Goal: Information Seeking & Learning: Learn about a topic

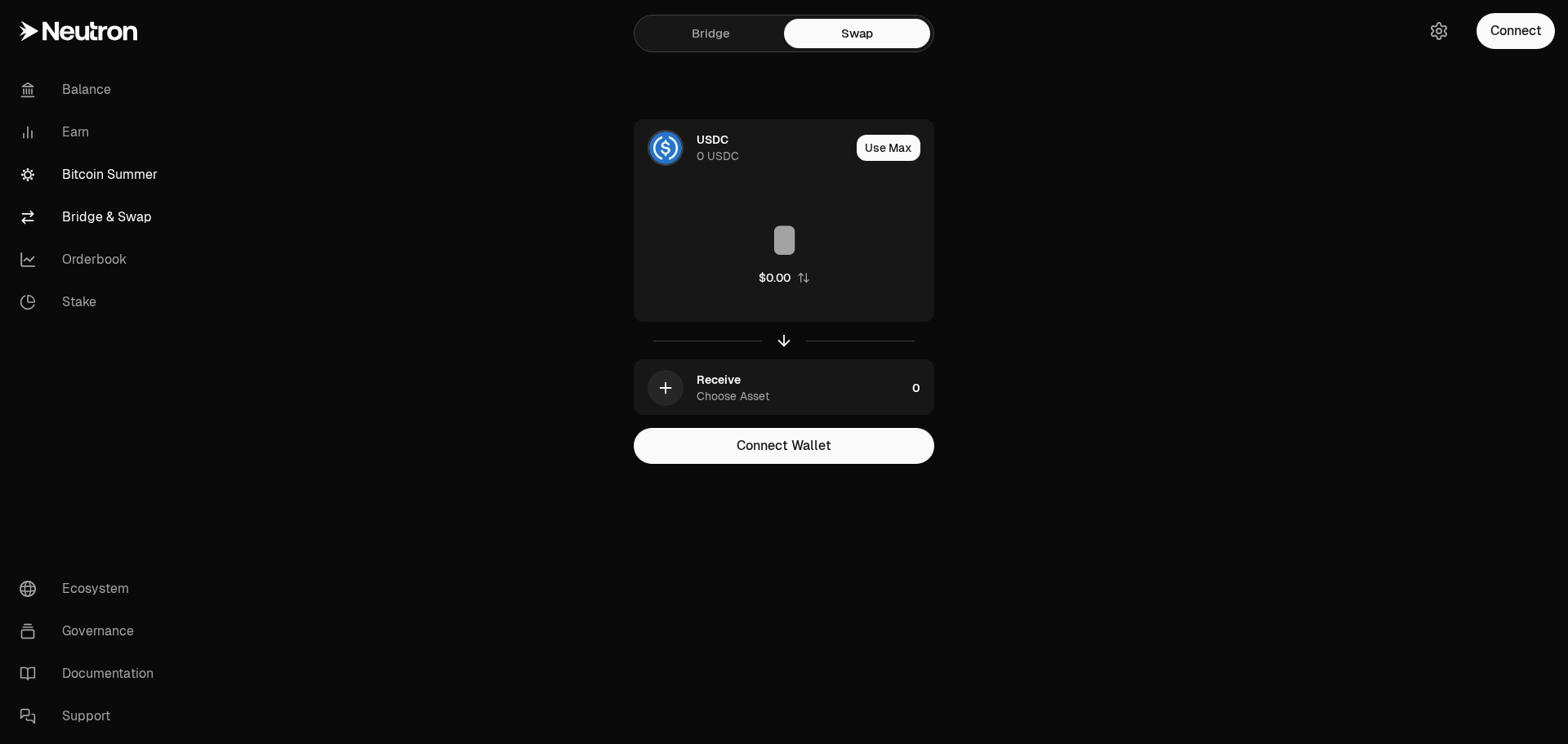
click at [132, 169] on link "Bitcoin Summer" at bounding box center [91, 175] width 170 height 42
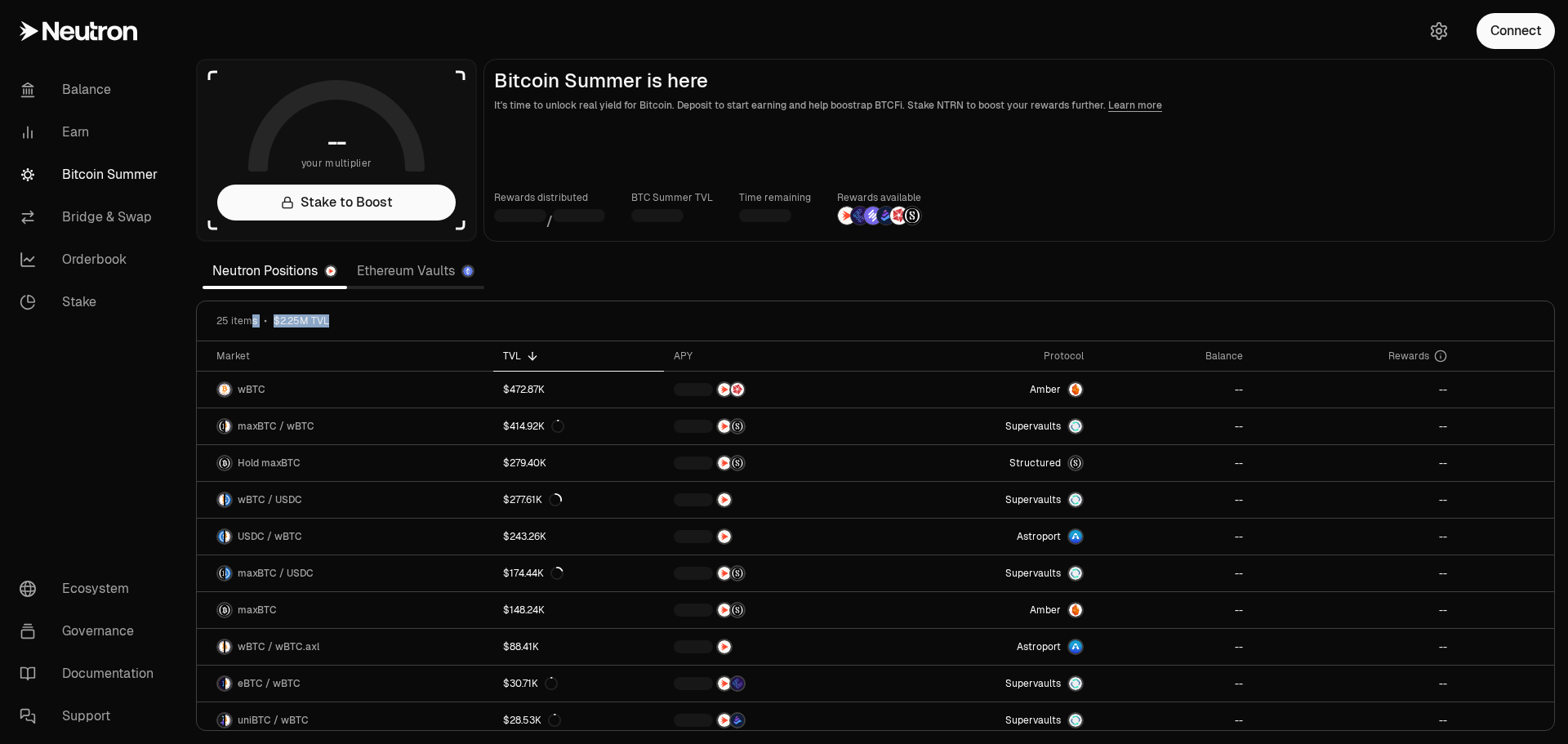
drag, startPoint x: 353, startPoint y: 319, endPoint x: 265, endPoint y: 323, distance: 88.1
click at [254, 316] on div "25 items $2.25M TVL" at bounding box center [875, 321] width 1318 height 13
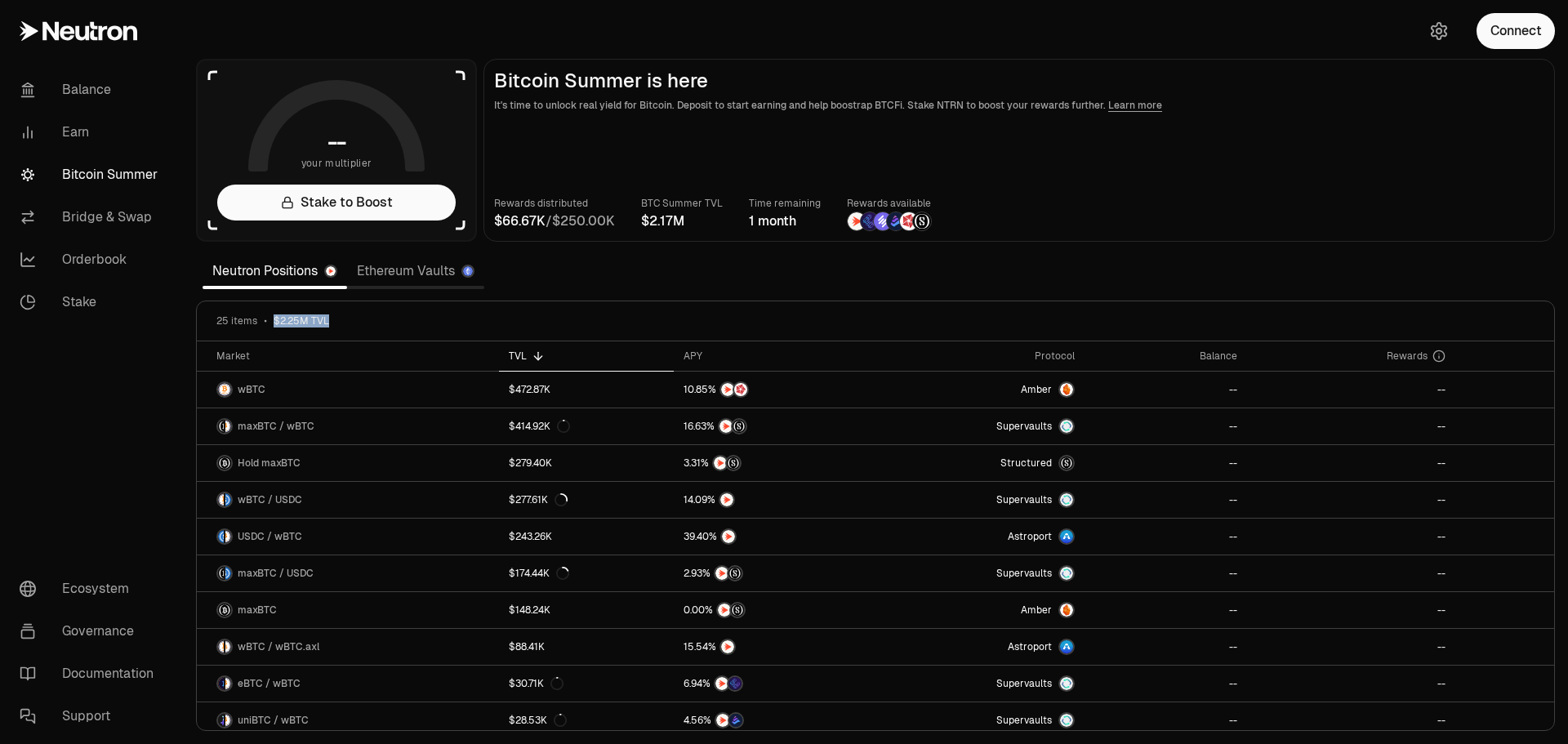
click at [454, 337] on div "25 items $2.25M TVL" at bounding box center [876, 322] width 1357 height 40
drag, startPoint x: 269, startPoint y: 329, endPoint x: 398, endPoint y: 332, distance: 129.0
click at [396, 332] on div "25 items $2.25M TVL" at bounding box center [876, 322] width 1357 height 40
click at [416, 326] on div "25 items $2.25M TVL" at bounding box center [875, 321] width 1318 height 13
drag, startPoint x: 287, startPoint y: 325, endPoint x: 421, endPoint y: 318, distance: 134.2
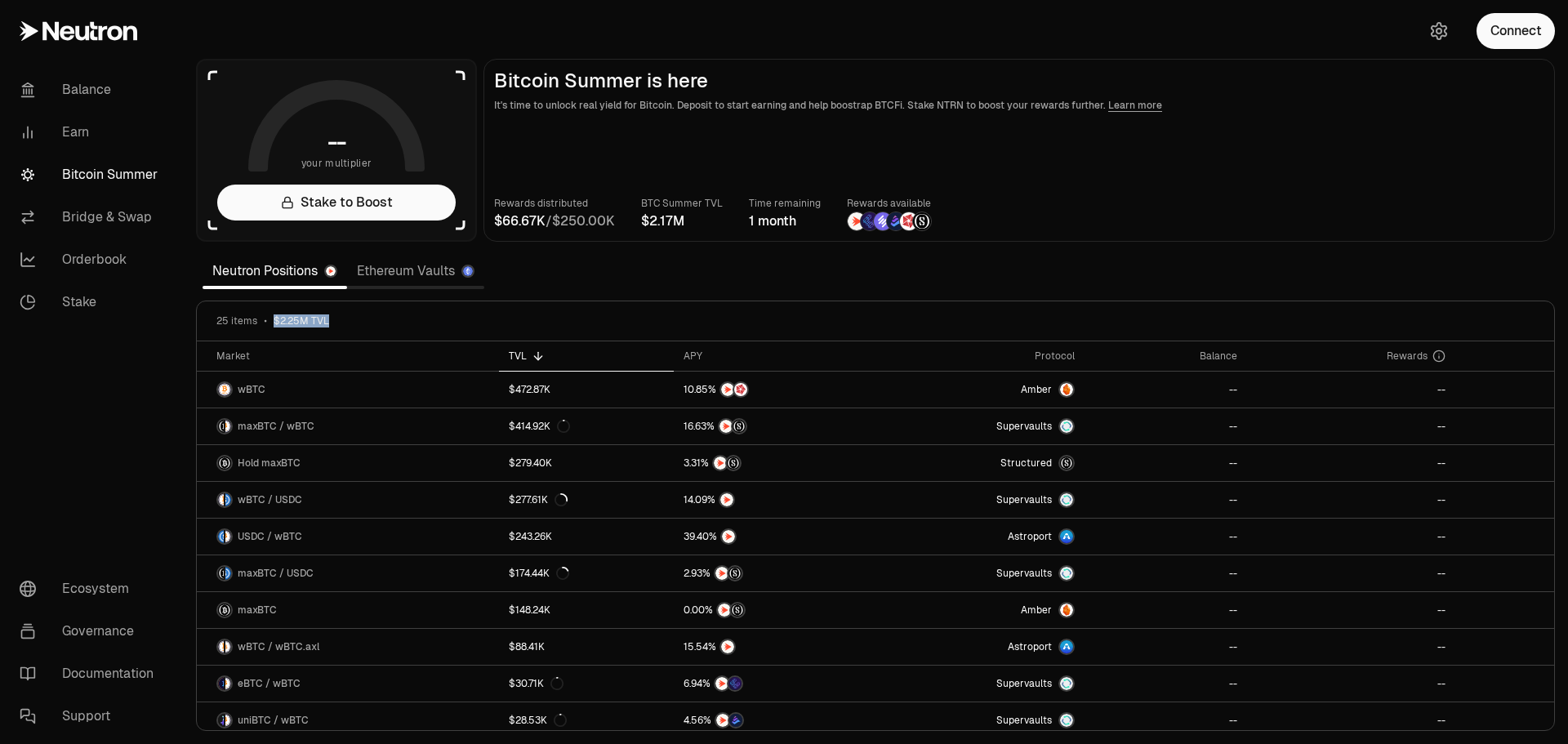
click at [421, 318] on div "25 items $2.25M TVL" at bounding box center [875, 321] width 1318 height 13
